Goal: Task Accomplishment & Management: Use online tool/utility

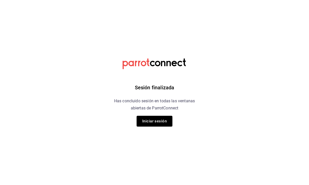
click at [166, 119] on button "Iniciar sesión" at bounding box center [154, 121] width 36 height 11
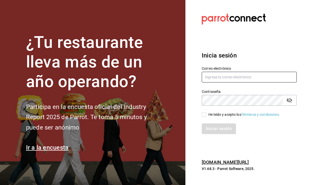
click at [239, 83] on input "text" at bounding box center [249, 77] width 95 height 11
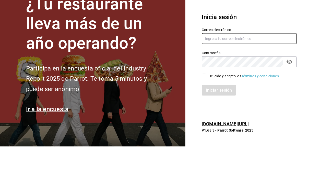
type input "Hector.c.mind@gmail.com"
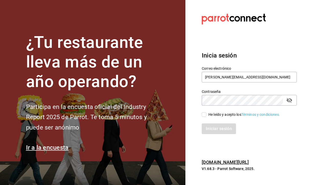
click at [205, 113] on input "He leído y acepto los Términos y condiciones." at bounding box center [204, 115] width 5 height 5
checkbox input "true"
click at [216, 124] on button "Iniciar sesión" at bounding box center [219, 129] width 34 height 11
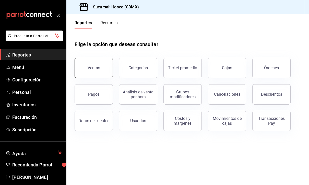
click at [89, 69] on div "Ventas" at bounding box center [94, 68] width 13 height 5
